Goal: Ask a question

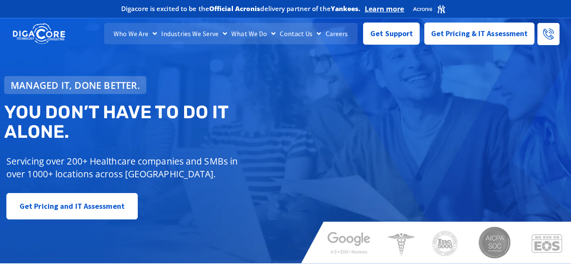
click at [548, 96] on div "Managed IT, done better. You don’t have to do IT alone. Servicing over 200+ Hea…" at bounding box center [285, 137] width 571 height 251
click at [387, 37] on span "Get Support" at bounding box center [392, 30] width 43 height 17
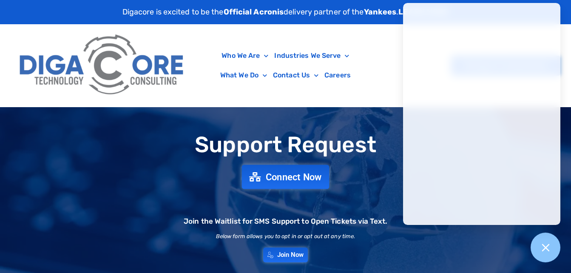
click at [295, 175] on span "Connect Now" at bounding box center [294, 176] width 56 height 9
